Goal: Manage account settings

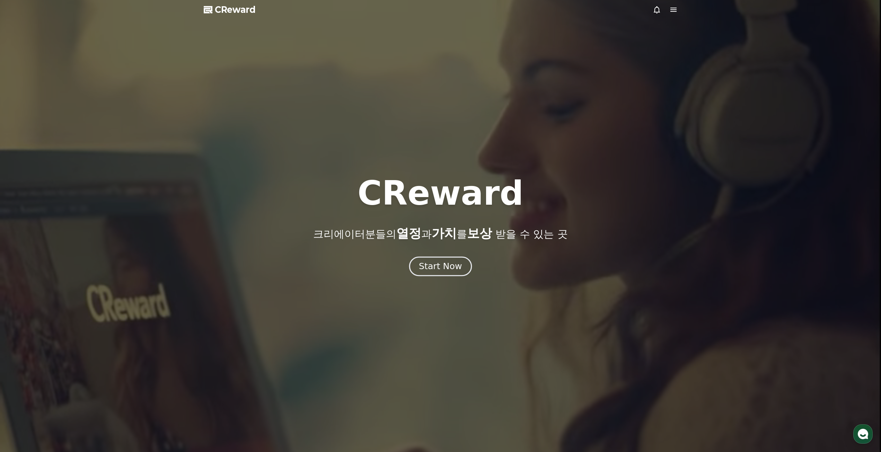
click at [440, 267] on div "Start Now" at bounding box center [440, 267] width 43 height 12
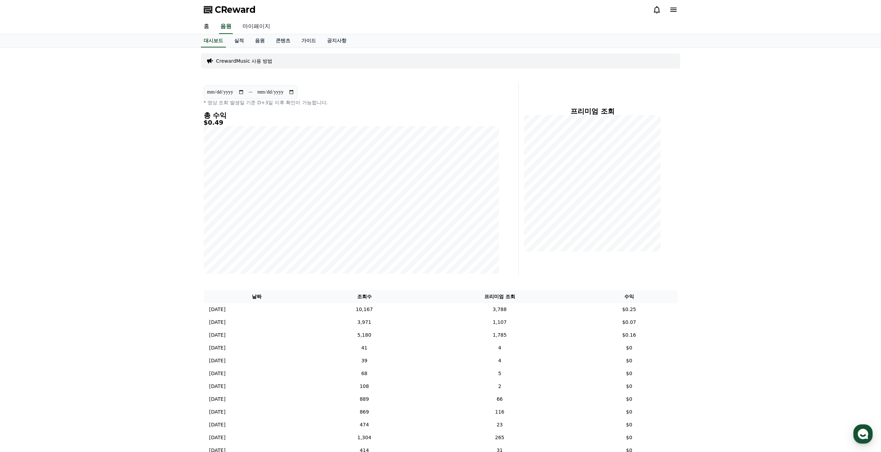
click at [260, 26] on link "마이페이지" at bounding box center [256, 26] width 39 height 15
select select "**********"
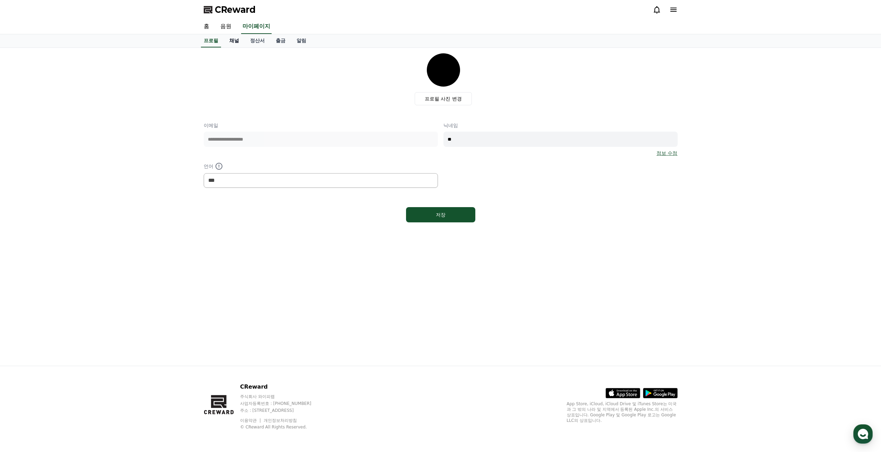
click at [237, 44] on link "채널" at bounding box center [234, 40] width 21 height 13
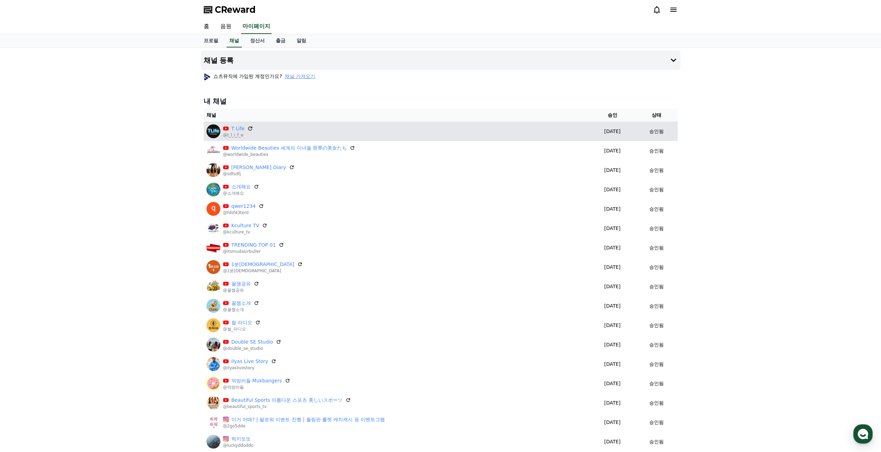
click at [248, 127] on icon at bounding box center [250, 128] width 6 height 6
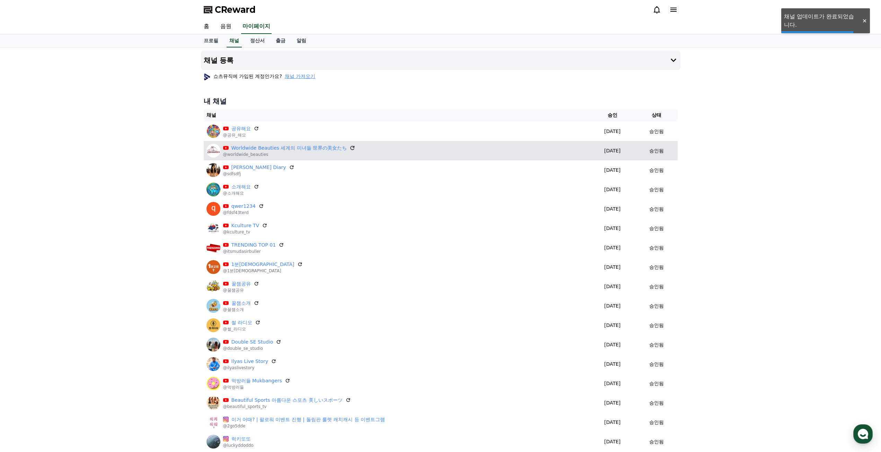
click at [349, 145] on icon at bounding box center [352, 148] width 6 height 6
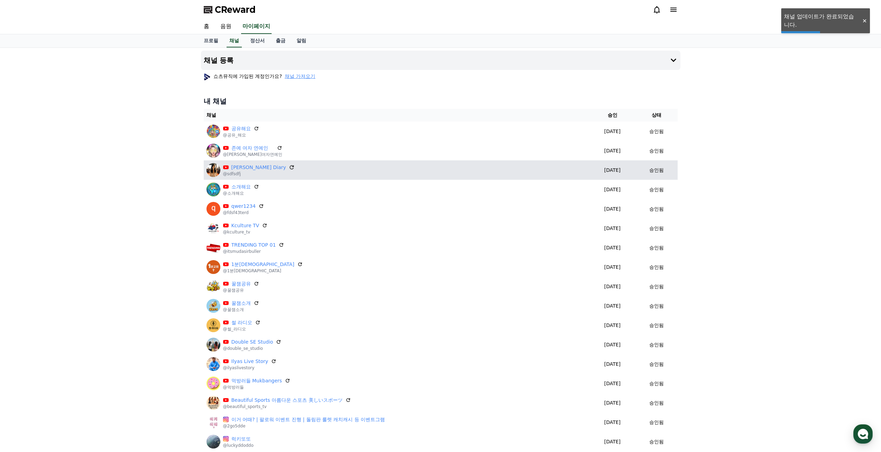
click at [290, 168] on icon at bounding box center [292, 167] width 4 height 4
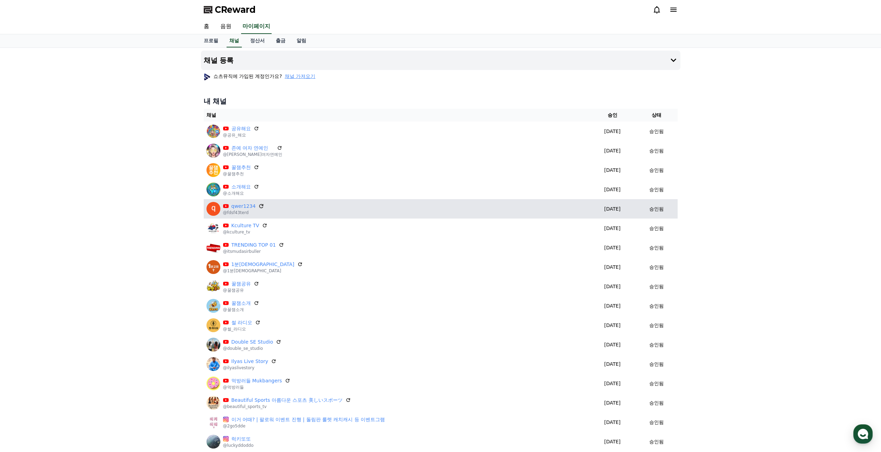
click at [258, 207] on icon at bounding box center [261, 206] width 6 height 6
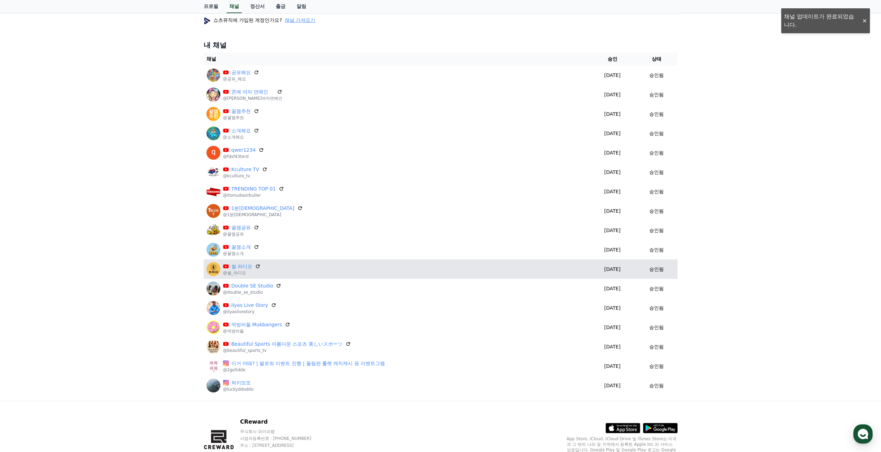
scroll to position [69, 0]
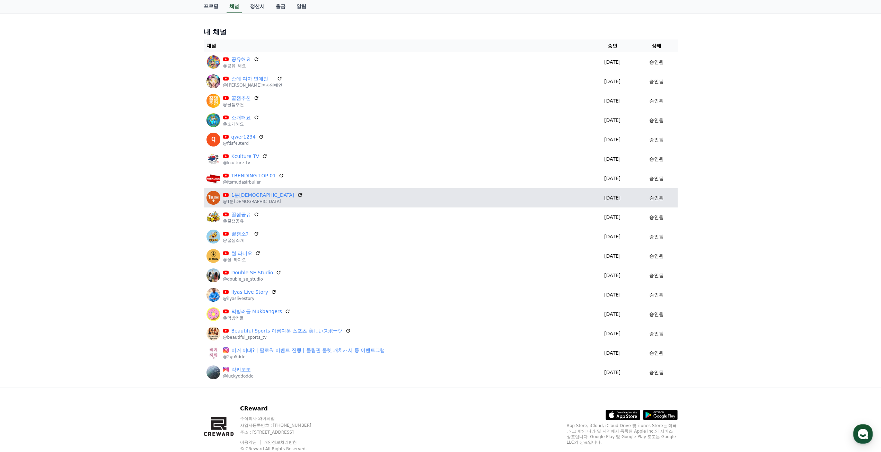
click at [297, 197] on icon at bounding box center [300, 195] width 6 height 6
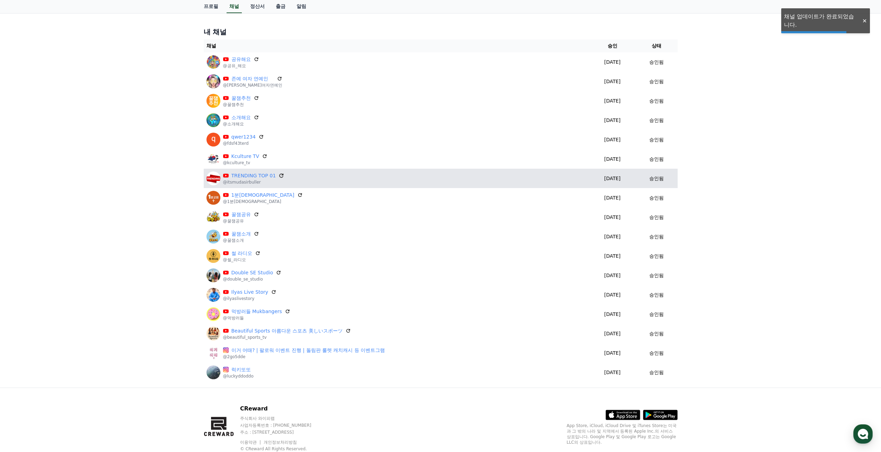
click at [280, 174] on icon at bounding box center [281, 176] width 6 height 6
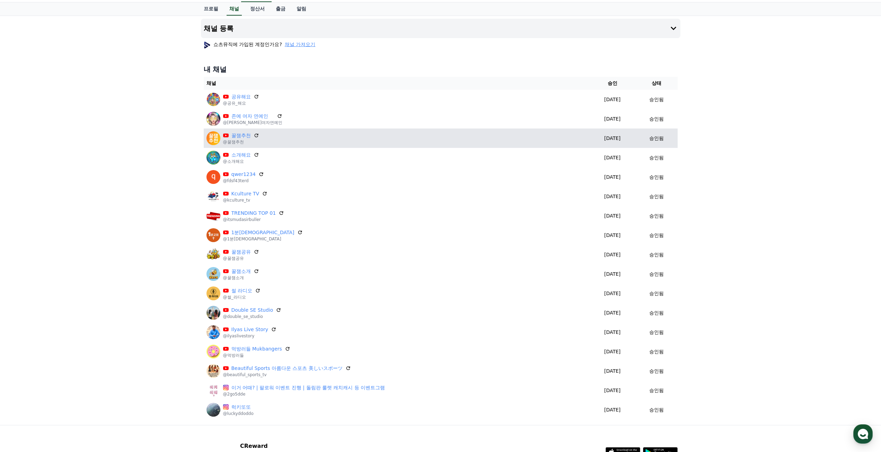
scroll to position [35, 0]
